Goal: Task Accomplishment & Management: Manage account settings

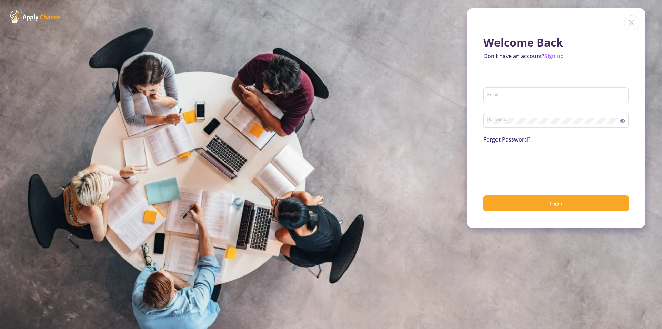
click at [497, 93] on input "Email" at bounding box center [557, 95] width 141 height 6
type input "[EMAIL_ADDRESS][DOMAIN_NAME]"
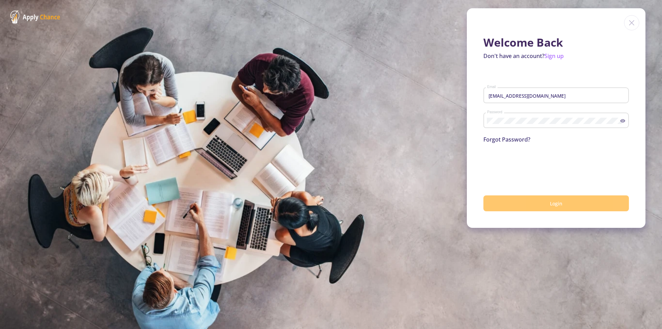
click at [513, 201] on button "Login" at bounding box center [555, 203] width 145 height 16
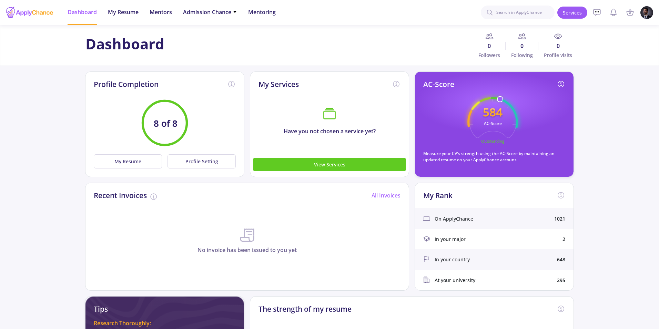
click at [645, 15] on img at bounding box center [646, 12] width 13 height 13
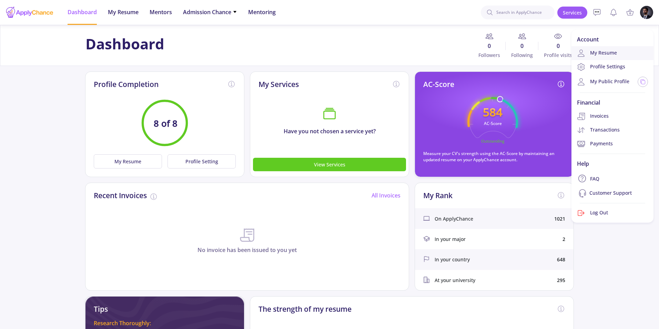
click at [600, 50] on link "My Resume" at bounding box center [613, 53] width 82 height 14
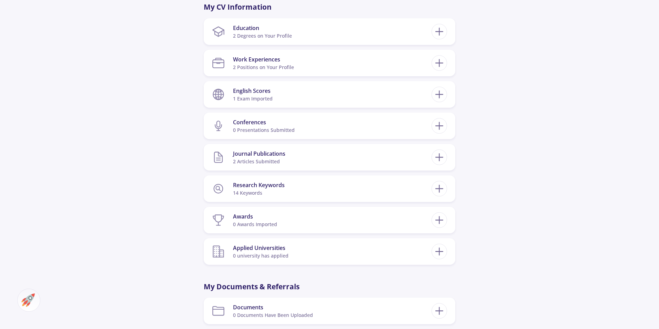
scroll to position [363, 0]
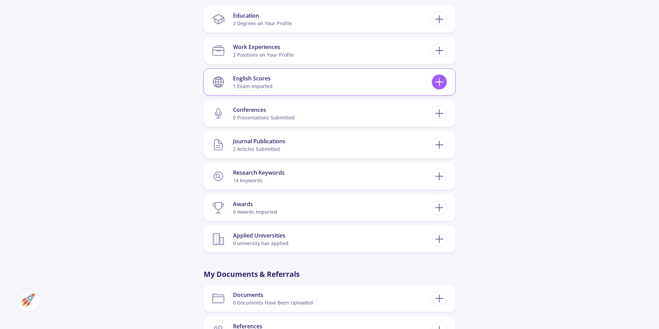
click at [443, 85] on icon at bounding box center [439, 81] width 13 height 13
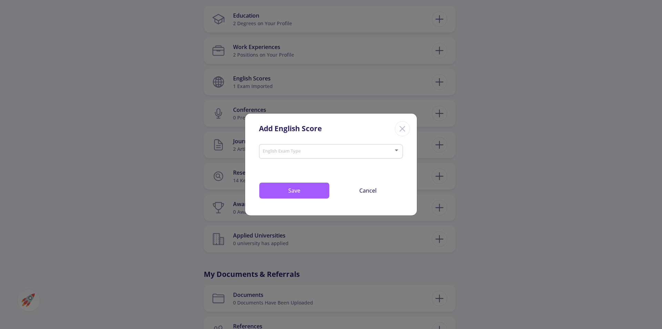
click at [400, 131] on line "Close" at bounding box center [402, 128] width 5 height 5
